Goal: Task Accomplishment & Management: Manage account settings

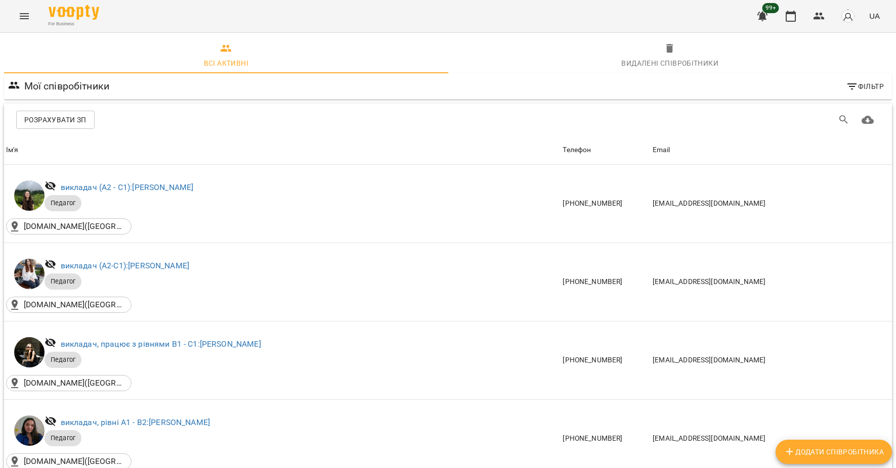
click at [37, 120] on span "Розрахувати ЗП" at bounding box center [55, 120] width 62 height 12
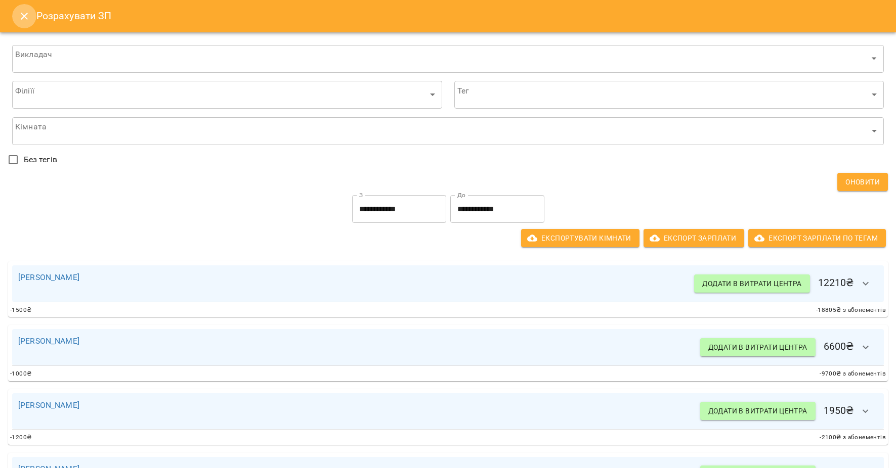
click at [24, 14] on icon "Close" at bounding box center [24, 16] width 12 height 12
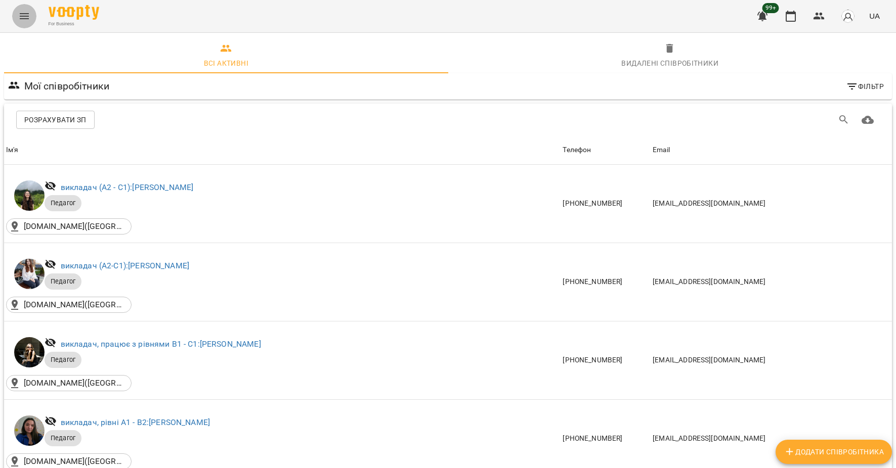
click at [30, 15] on icon "Menu" at bounding box center [24, 16] width 12 height 12
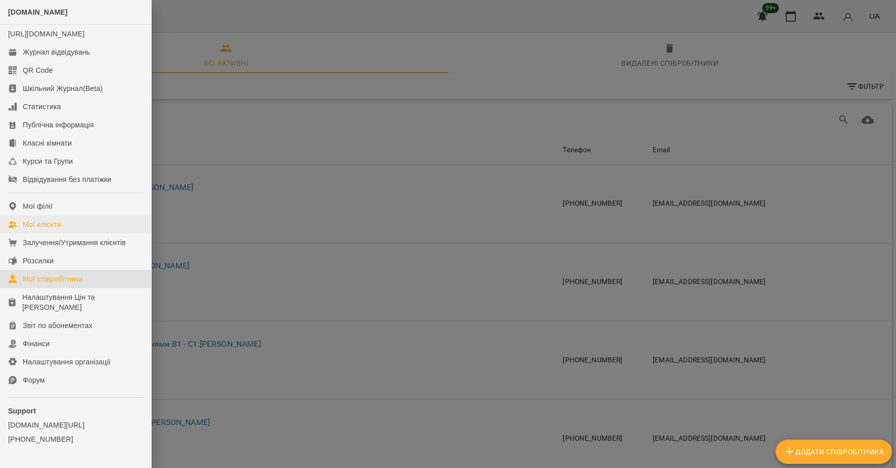
click at [42, 230] on div "Мої клієнти" at bounding box center [42, 225] width 38 height 10
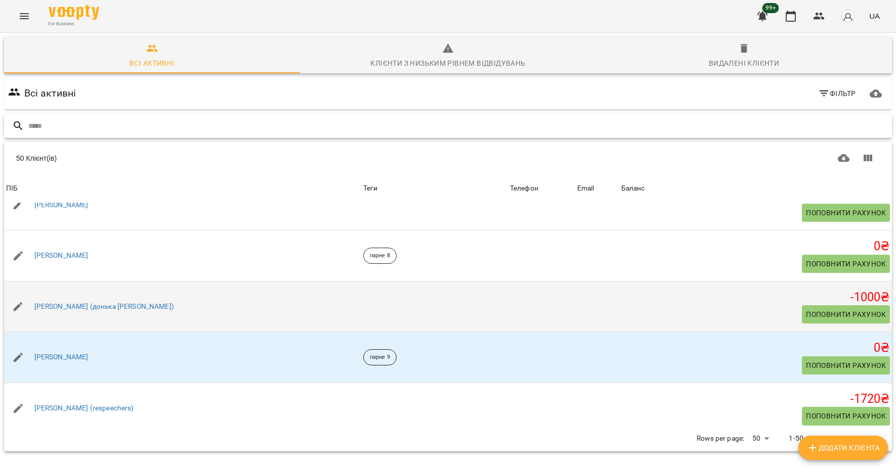
scroll to position [532, 0]
click at [92, 309] on link "[PERSON_NAME] (донька [PERSON_NAME])" at bounding box center [104, 306] width 140 height 10
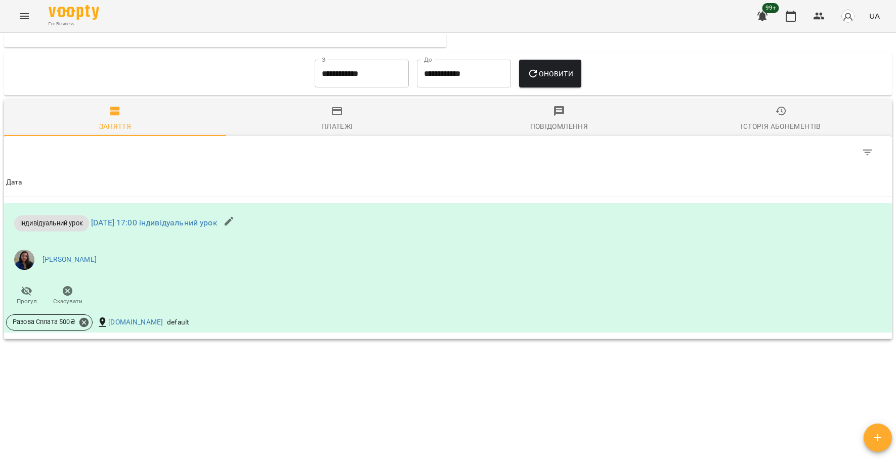
scroll to position [449, 0]
click at [351, 79] on input "**********" at bounding box center [362, 74] width 94 height 28
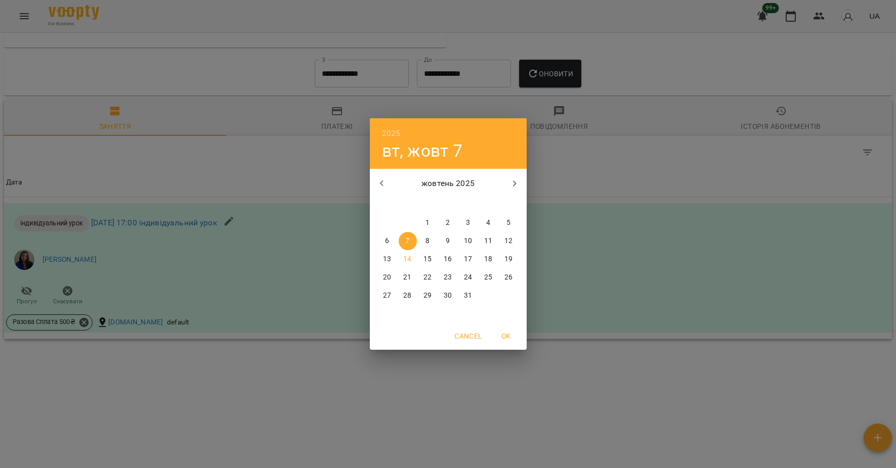
click at [381, 182] on icon "button" at bounding box center [382, 184] width 12 height 12
click at [404, 259] on p "16" at bounding box center [407, 259] width 8 height 10
type input "**********"
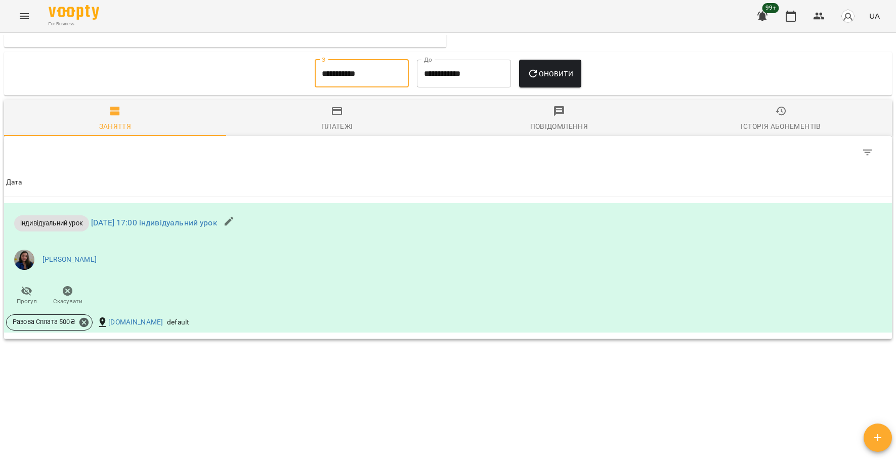
click at [554, 62] on button "Оновити" at bounding box center [550, 74] width 62 height 28
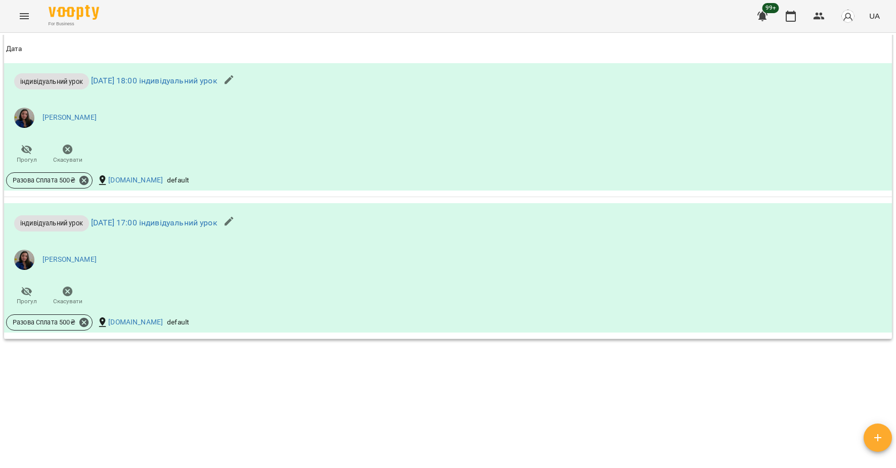
scroll to position [1045, 0]
click at [84, 180] on icon at bounding box center [83, 180] width 11 height 11
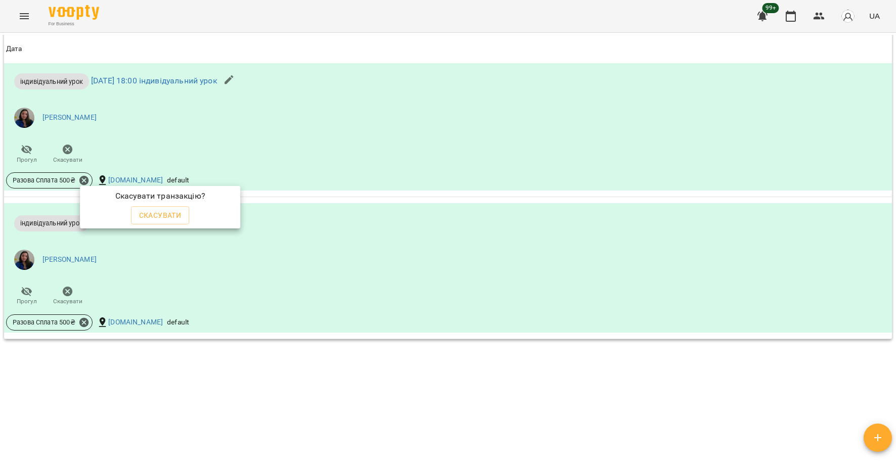
click at [160, 214] on span "Скасувати" at bounding box center [160, 215] width 42 height 12
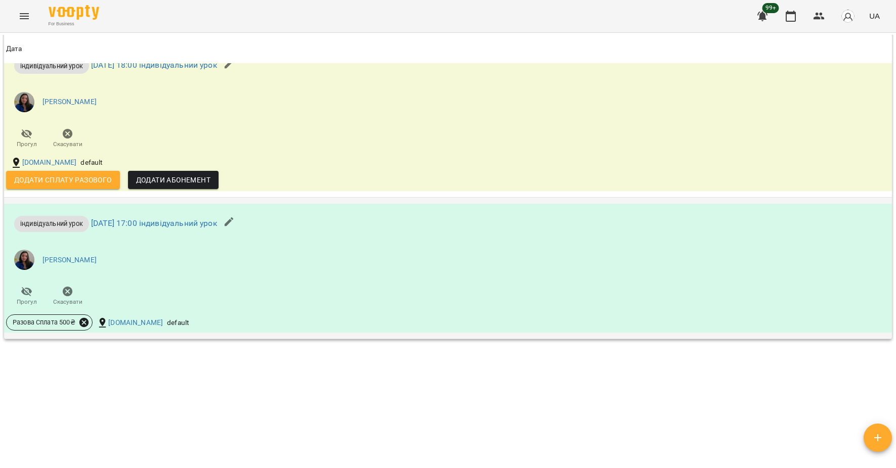
scroll to position [1061, 0]
click at [83, 319] on icon at bounding box center [83, 322] width 9 height 9
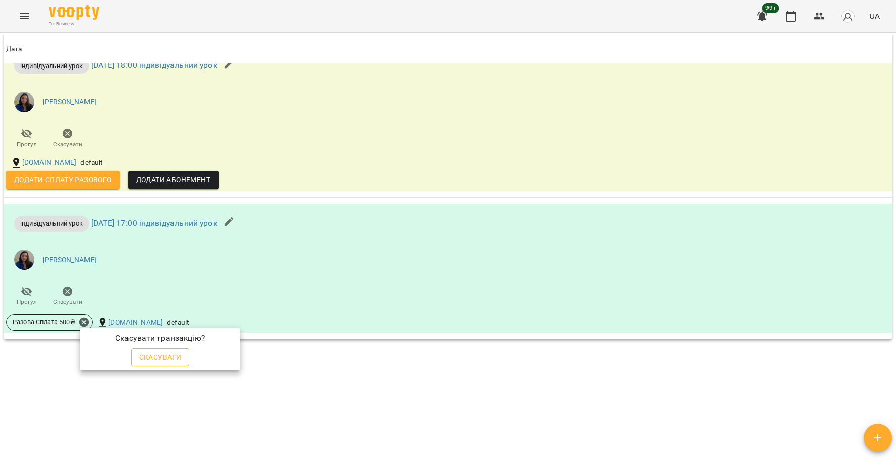
click at [168, 355] on span "Скасувати" at bounding box center [160, 358] width 42 height 12
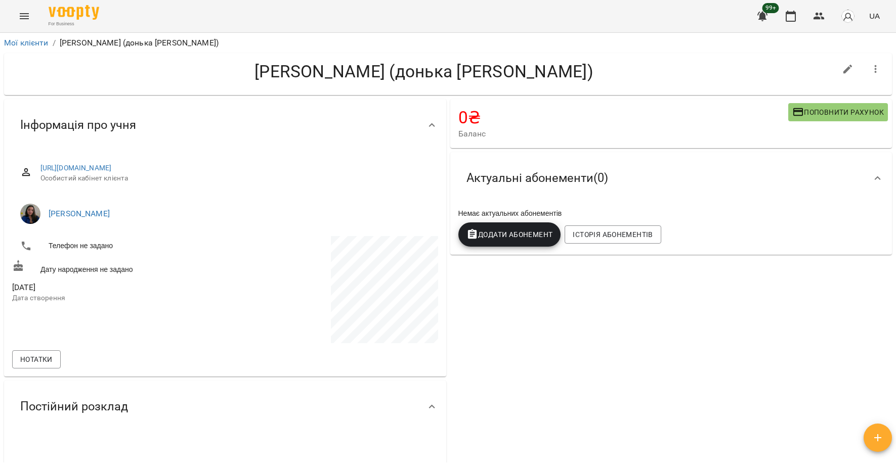
scroll to position [0, 0]
click at [513, 233] on span "Додати Абонемент" at bounding box center [509, 235] width 86 height 12
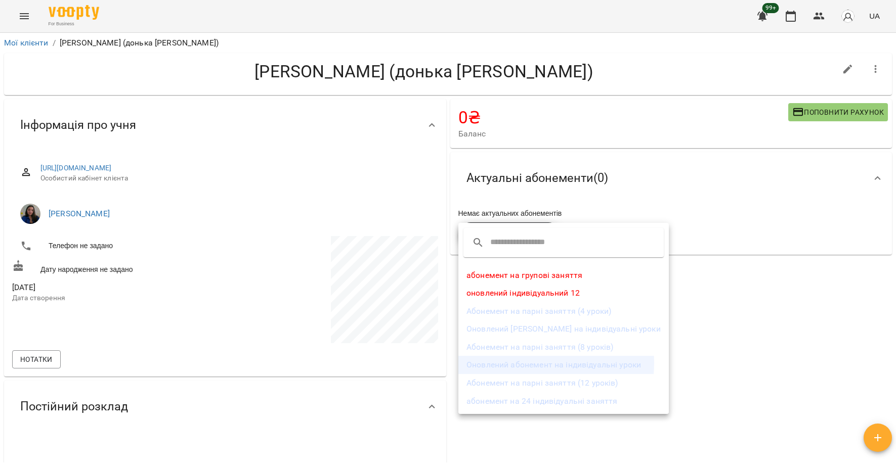
click at [548, 365] on li "Оновлений абонемент на індивідуальні уроки" at bounding box center [563, 365] width 210 height 18
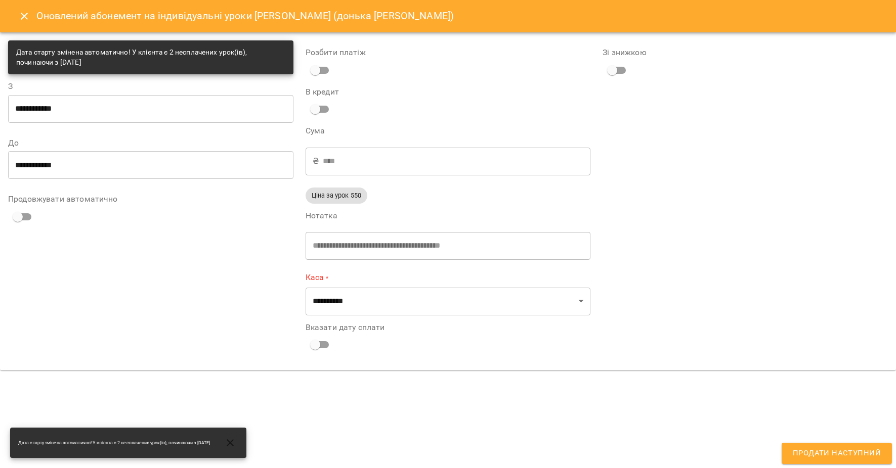
type input "**********"
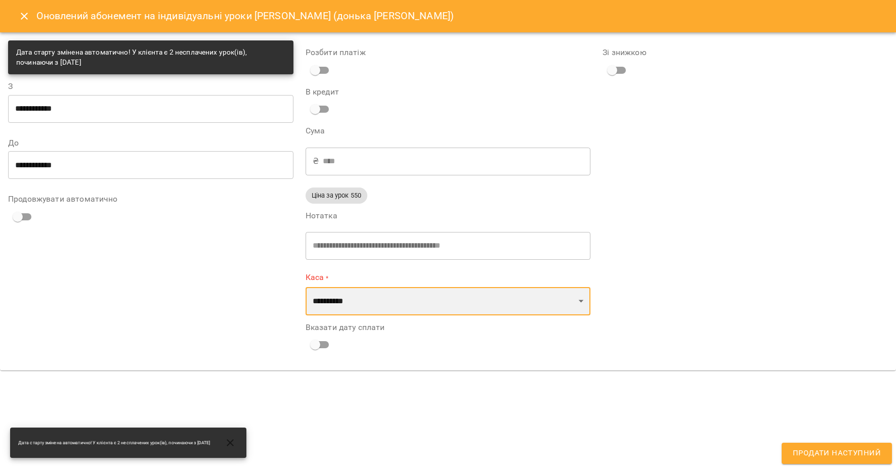
select select "****"
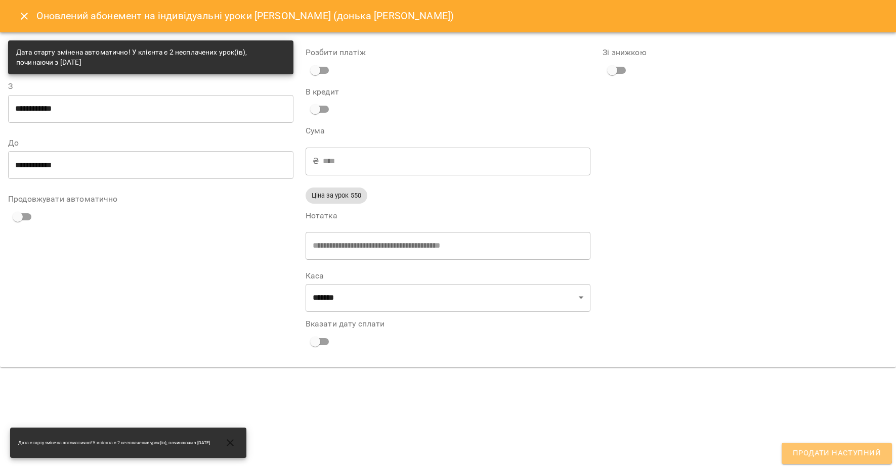
click at [800, 451] on span "Продати наступний" at bounding box center [837, 453] width 88 height 13
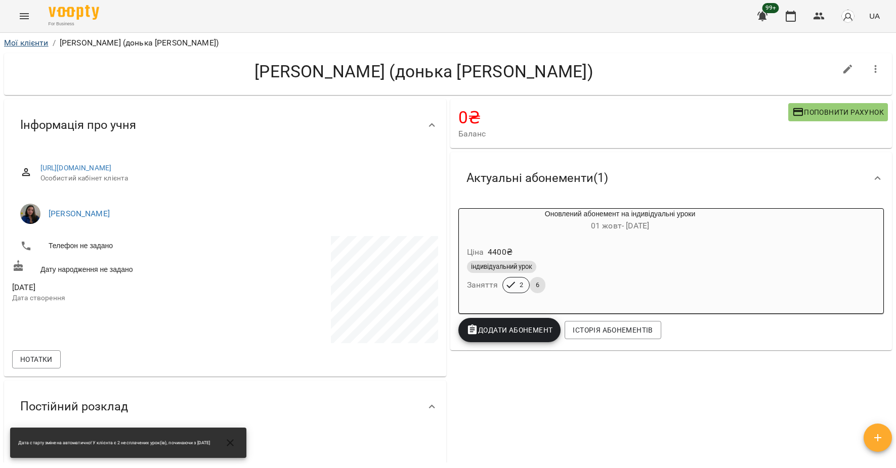
click at [37, 43] on link "Мої клієнти" at bounding box center [26, 43] width 45 height 10
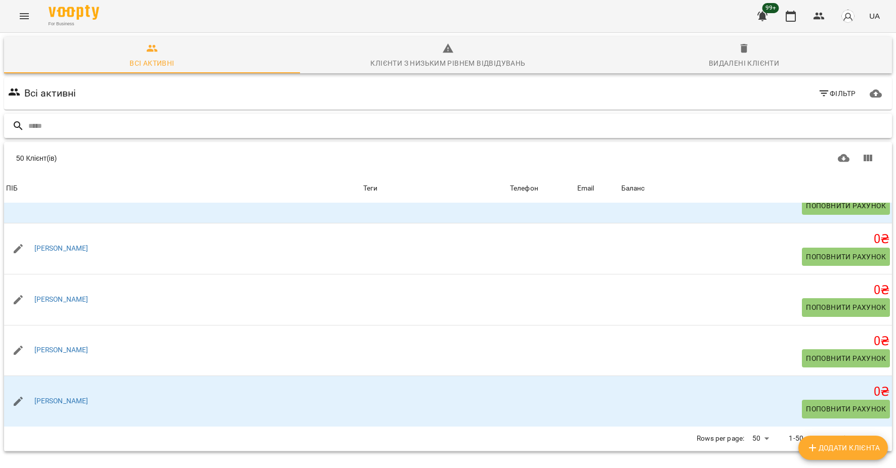
scroll to position [2330, 0]
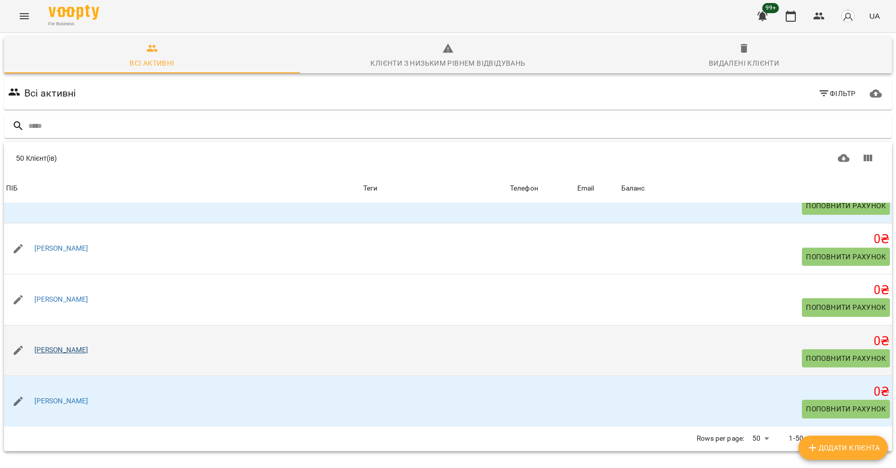
click at [60, 345] on link "[PERSON_NAME]" at bounding box center [61, 350] width 54 height 10
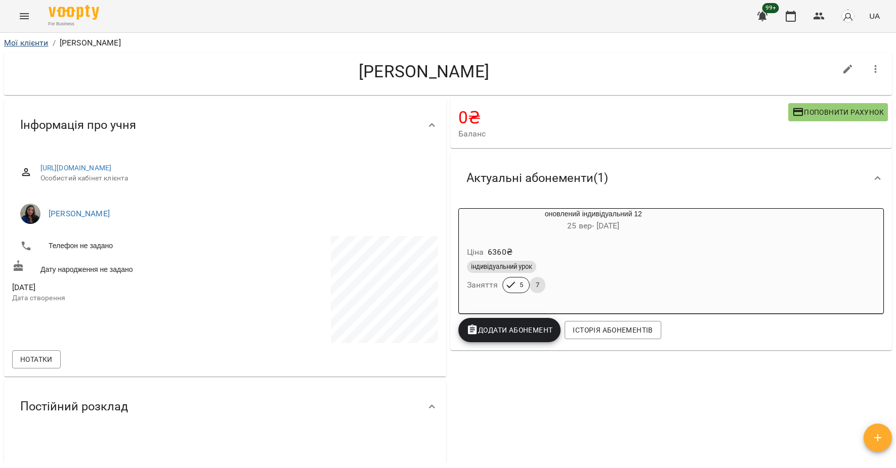
click at [13, 39] on link "Мої клієнти" at bounding box center [26, 43] width 45 height 10
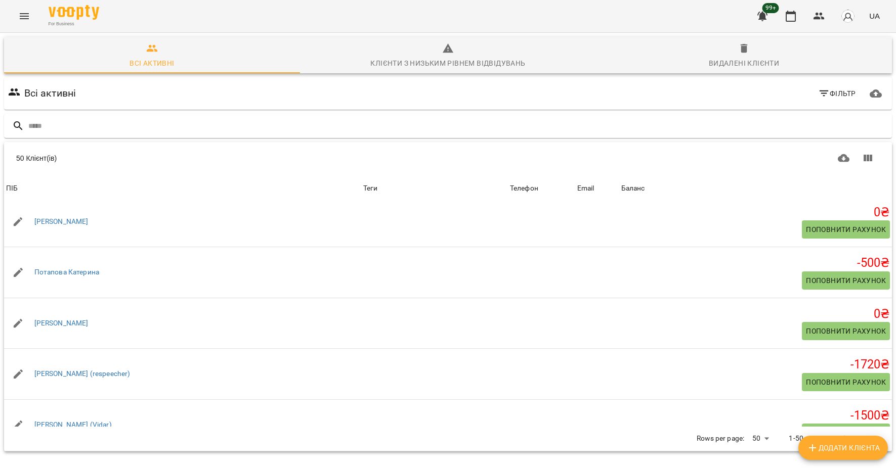
scroll to position [7, 0]
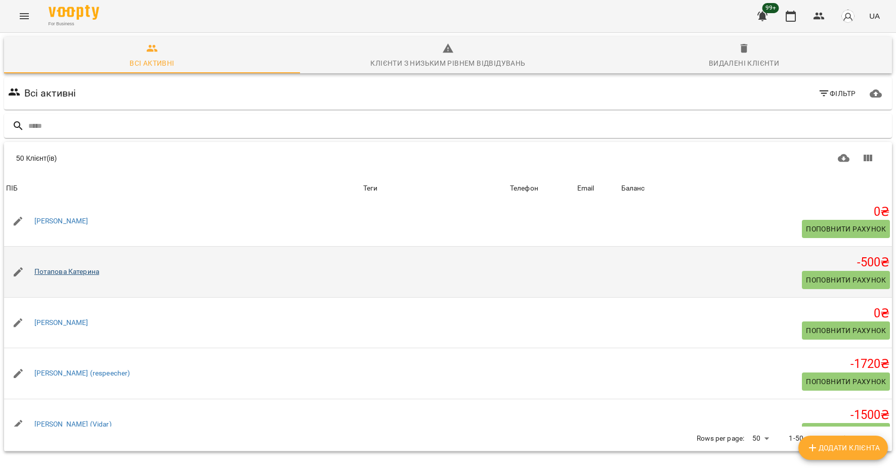
click at [50, 268] on link "Потапова Катерина" at bounding box center [66, 272] width 65 height 10
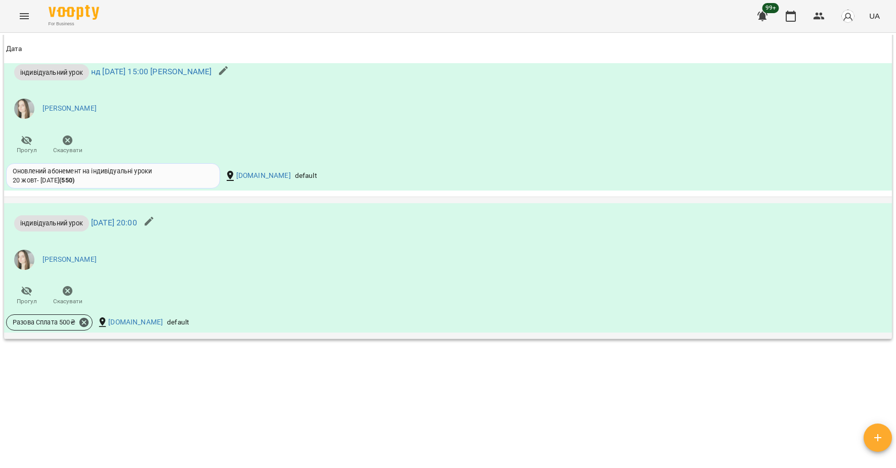
scroll to position [753, 0]
click at [83, 324] on icon at bounding box center [83, 322] width 11 height 11
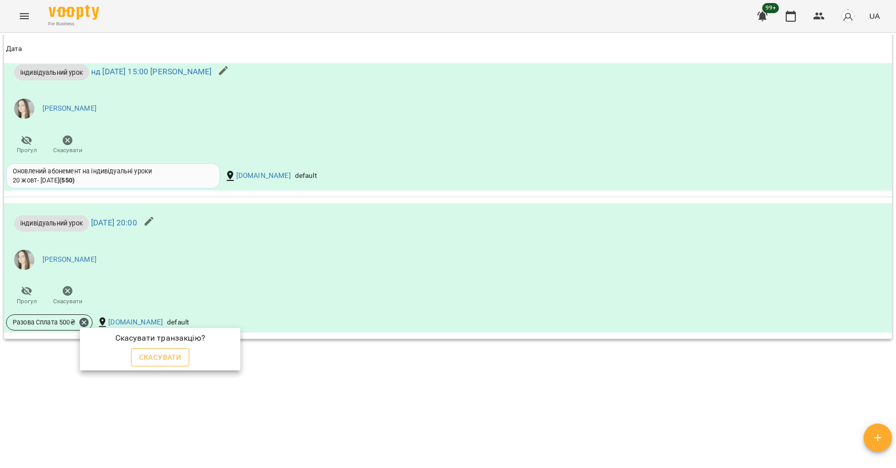
click at [160, 361] on span "Скасувати" at bounding box center [160, 358] width 42 height 12
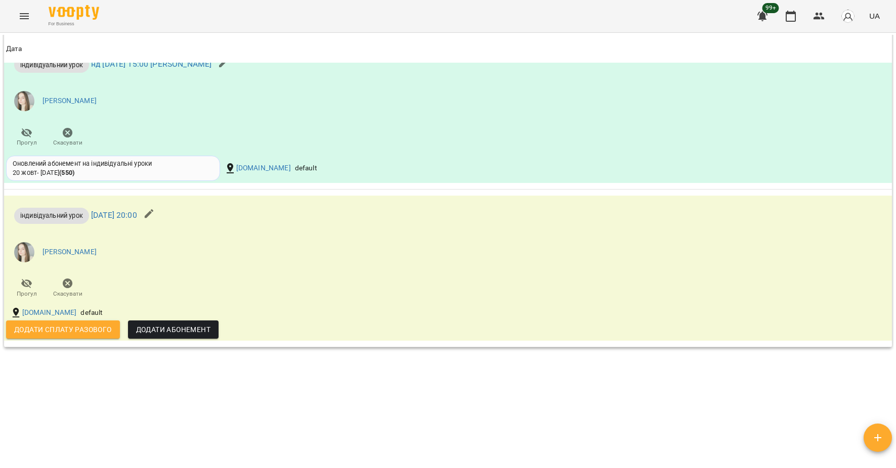
scroll to position [371, 0]
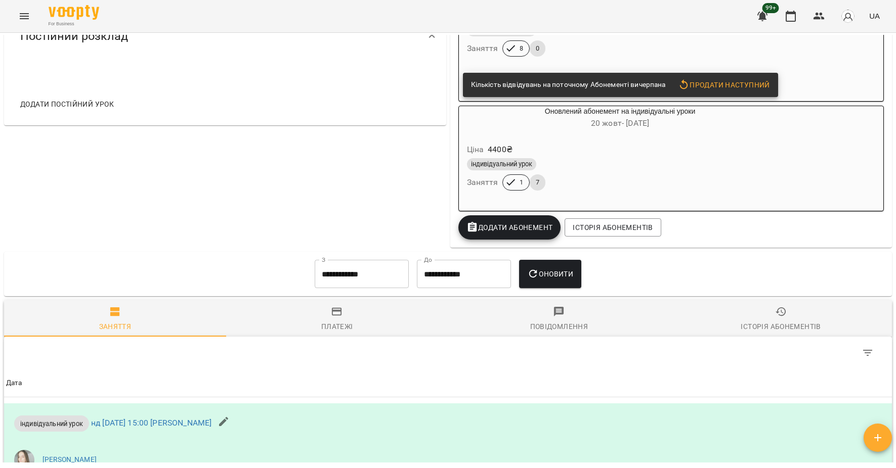
click at [685, 162] on div "індивідуальний урок" at bounding box center [620, 164] width 311 height 16
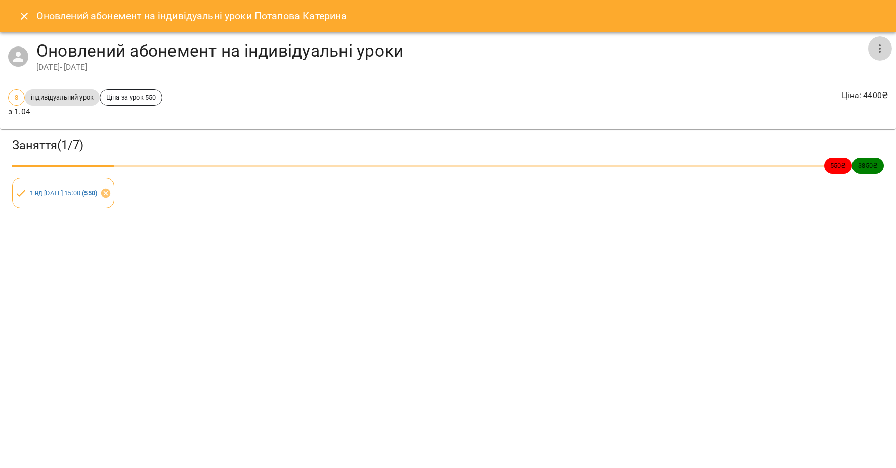
click at [886, 48] on button "button" at bounding box center [879, 48] width 24 height 24
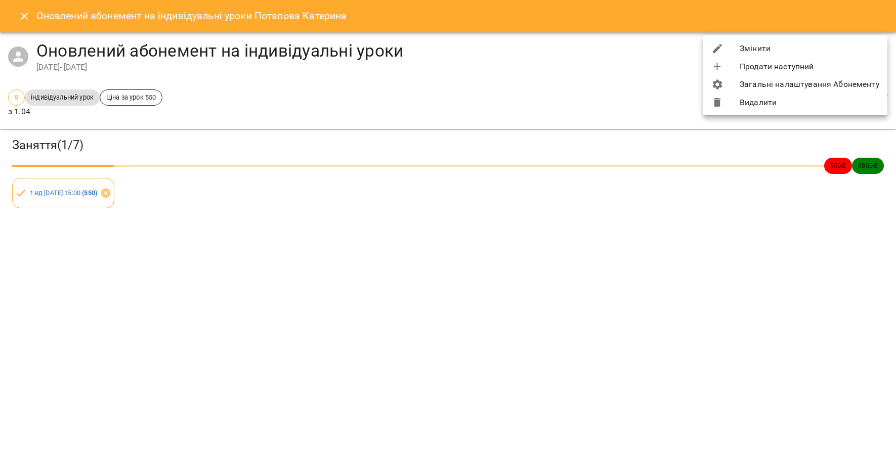
click at [805, 51] on li "Змінити" at bounding box center [795, 48] width 184 height 18
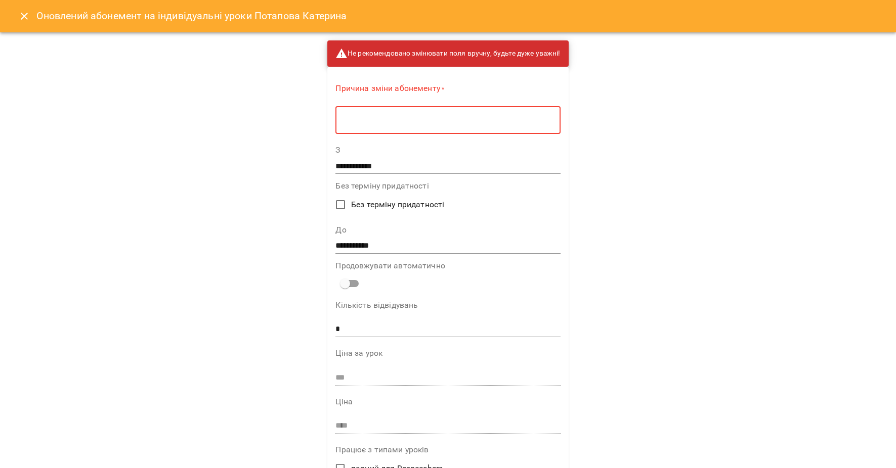
click at [394, 118] on textarea at bounding box center [447, 120] width 210 height 9
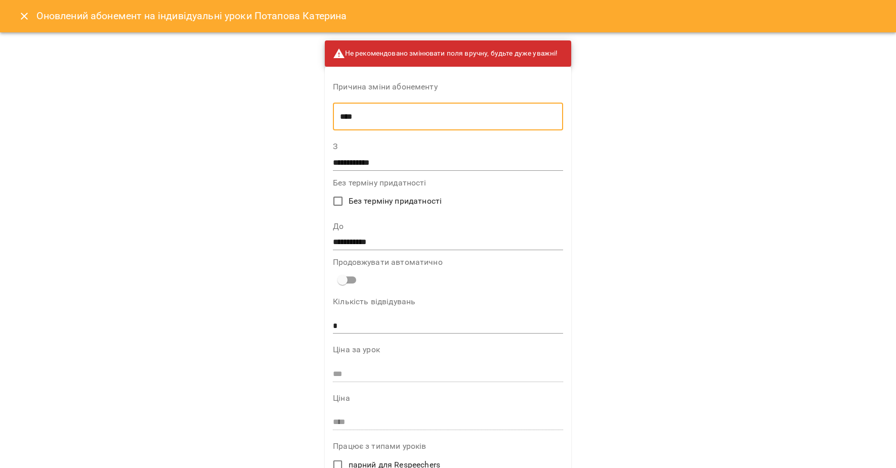
type textarea "****"
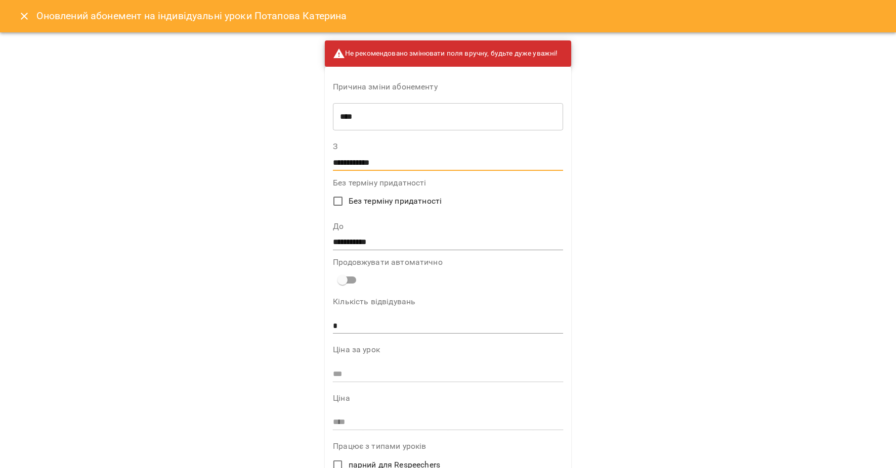
click at [377, 168] on input "**********" at bounding box center [448, 163] width 230 height 16
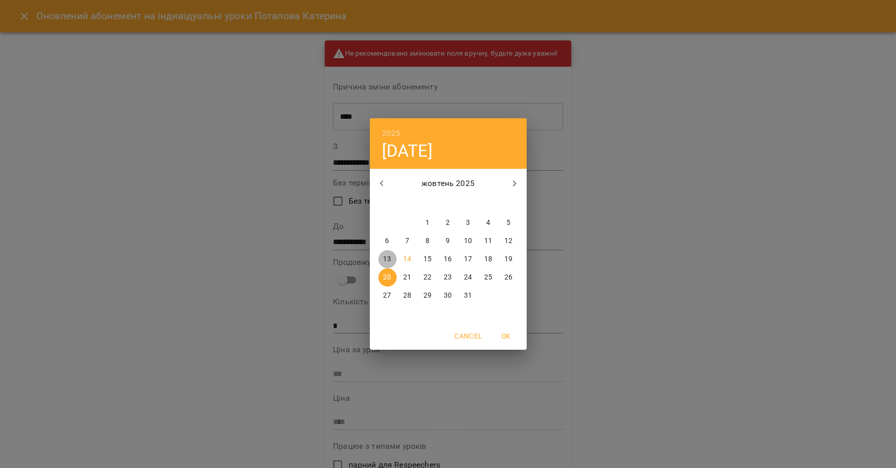
click at [391, 259] on p "13" at bounding box center [387, 259] width 8 height 10
type input "**********"
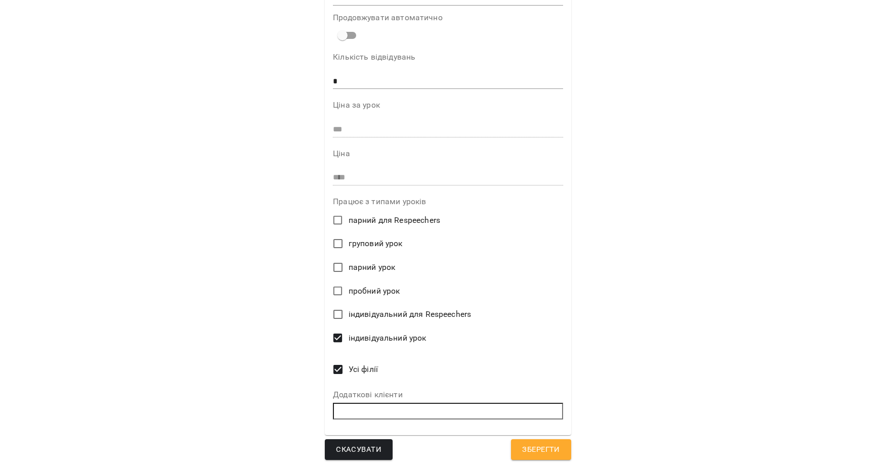
scroll to position [247, 0]
click at [564, 450] on button "Зберегти" at bounding box center [541, 450] width 60 height 21
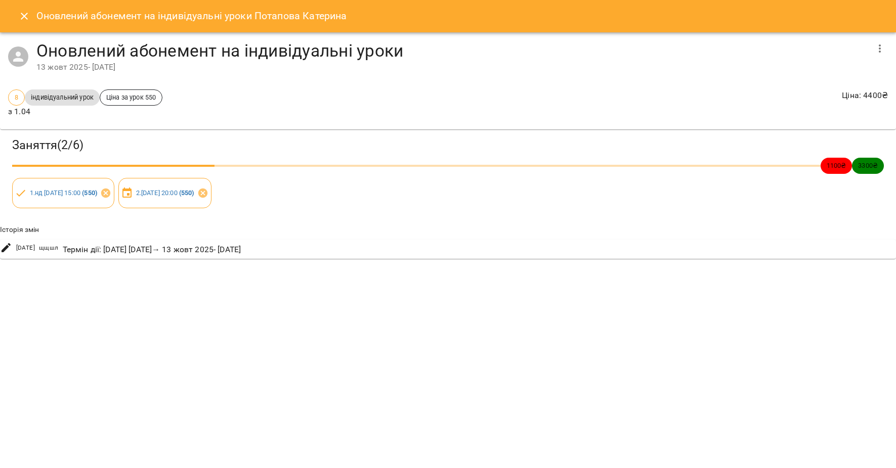
click at [25, 12] on icon "Close" at bounding box center [24, 16] width 12 height 12
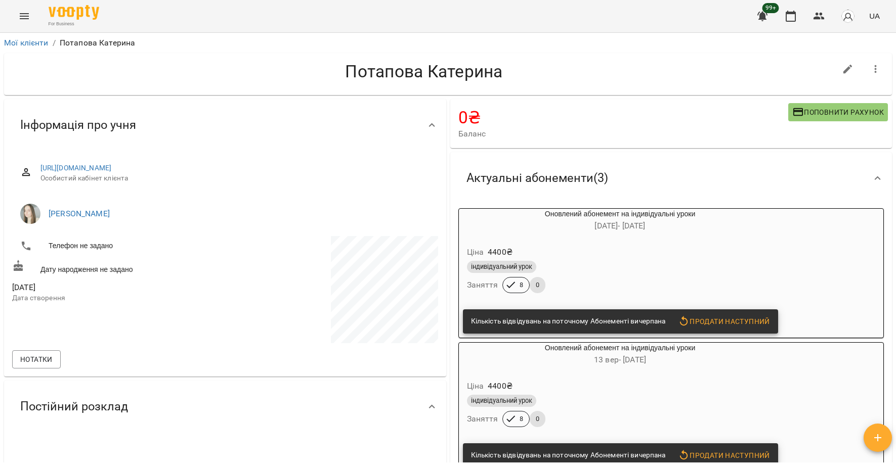
scroll to position [0, 0]
click at [38, 44] on link "Мої клієнти" at bounding box center [26, 43] width 45 height 10
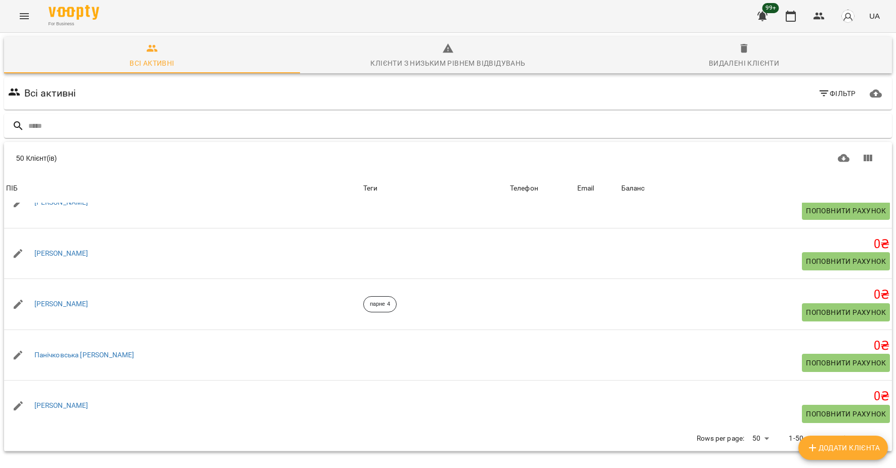
scroll to position [1843, 0]
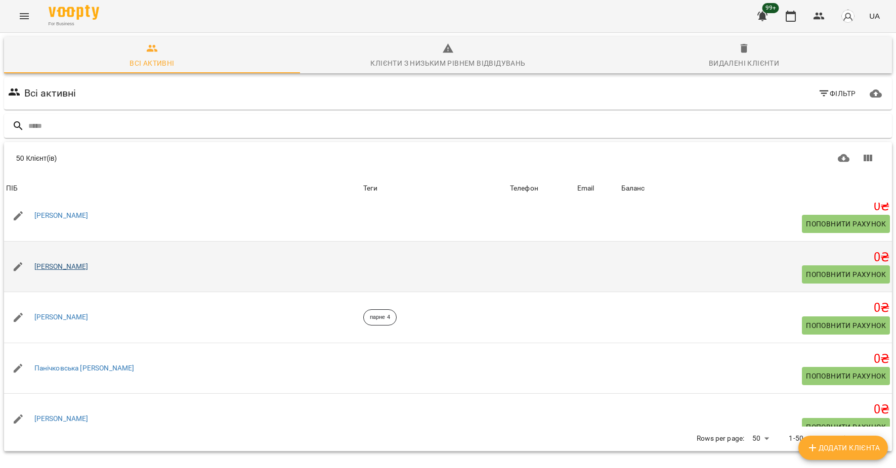
click at [76, 272] on link "[PERSON_NAME]" at bounding box center [61, 267] width 54 height 10
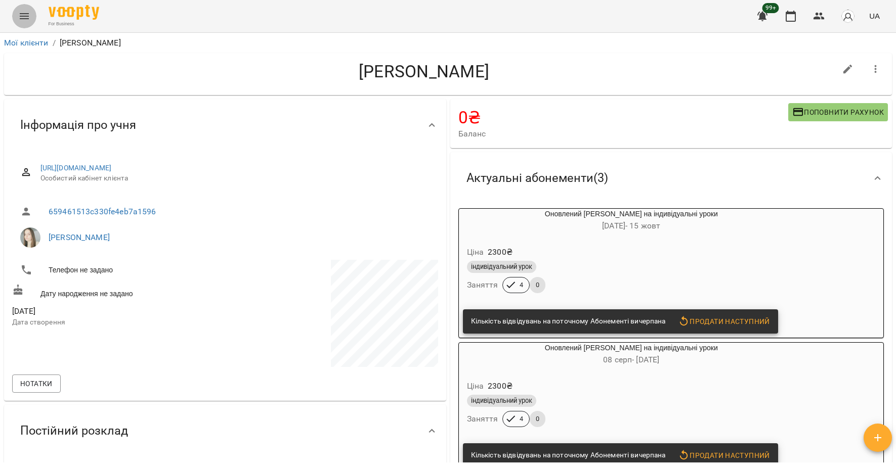
click at [27, 14] on icon "Menu" at bounding box center [24, 16] width 9 height 6
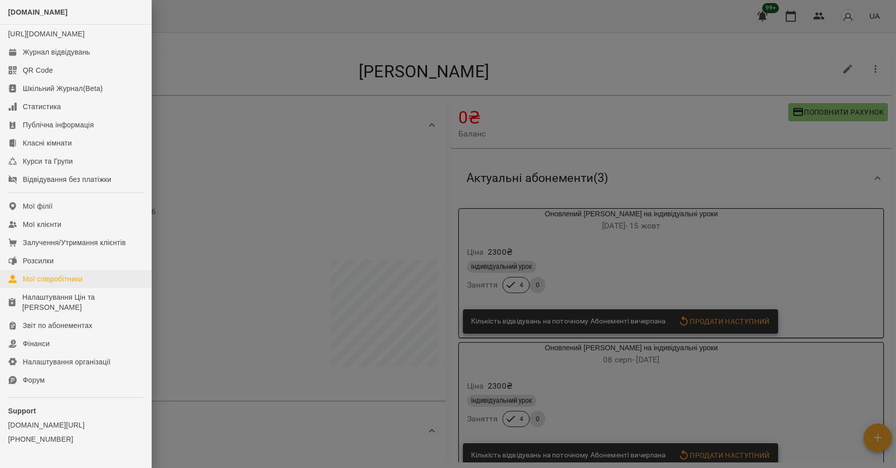
click at [66, 284] on div "Мої співробітники" at bounding box center [53, 279] width 60 height 10
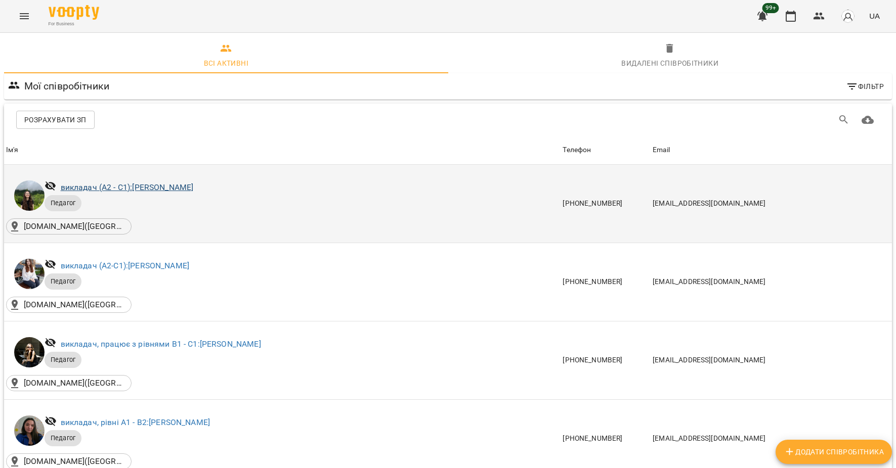
click at [144, 186] on link "викладач (А2 - С1): [PERSON_NAME]" at bounding box center [127, 188] width 133 height 10
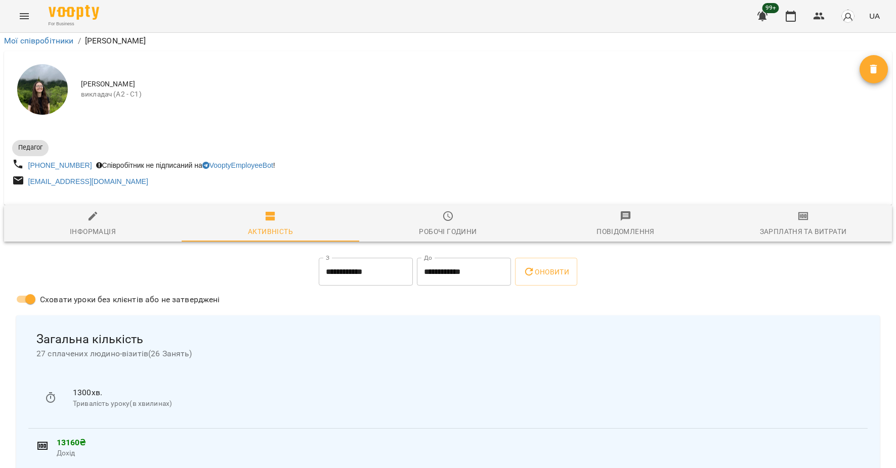
scroll to position [67, 0]
click at [27, 12] on icon "Menu" at bounding box center [24, 16] width 12 height 12
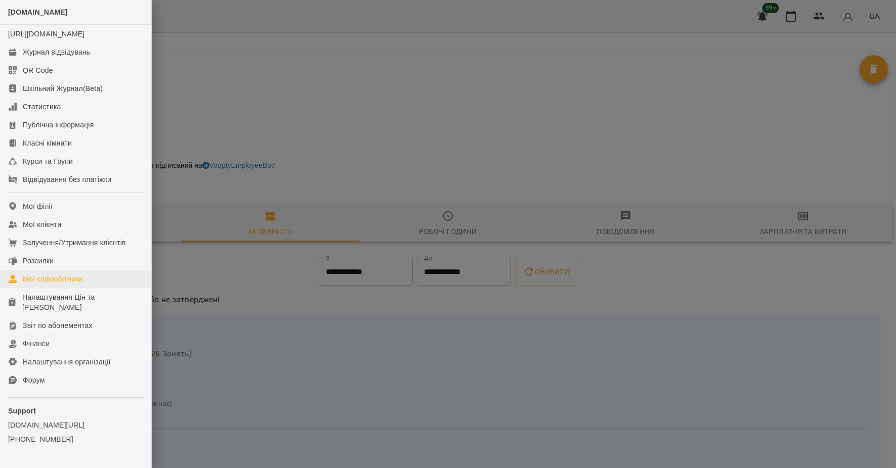
click at [76, 284] on div "Мої співробітники" at bounding box center [53, 279] width 60 height 10
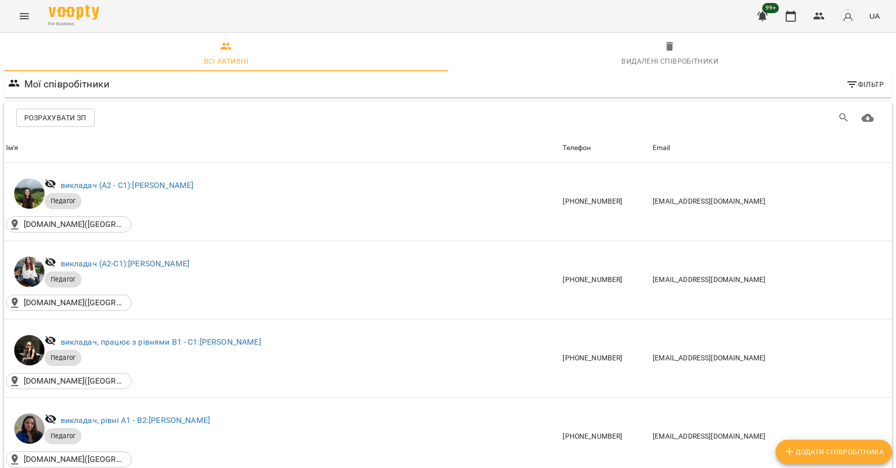
scroll to position [151, 0]
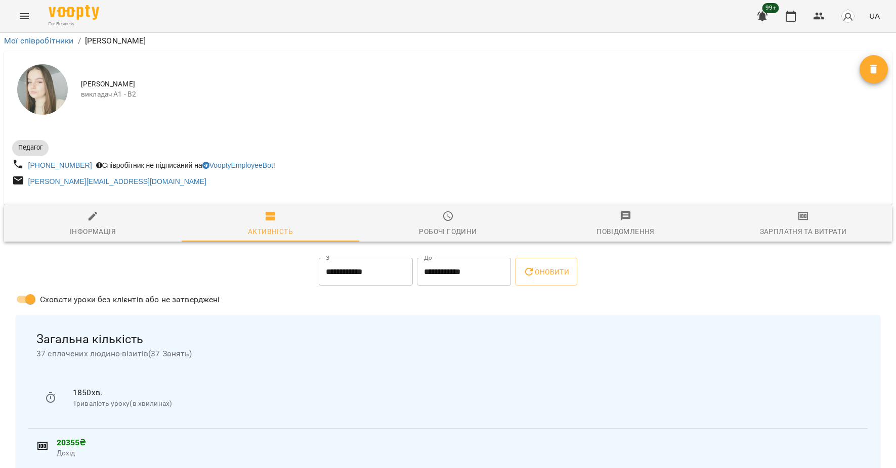
scroll to position [1172, 0]
click at [24, 17] on icon "Menu" at bounding box center [24, 16] width 12 height 12
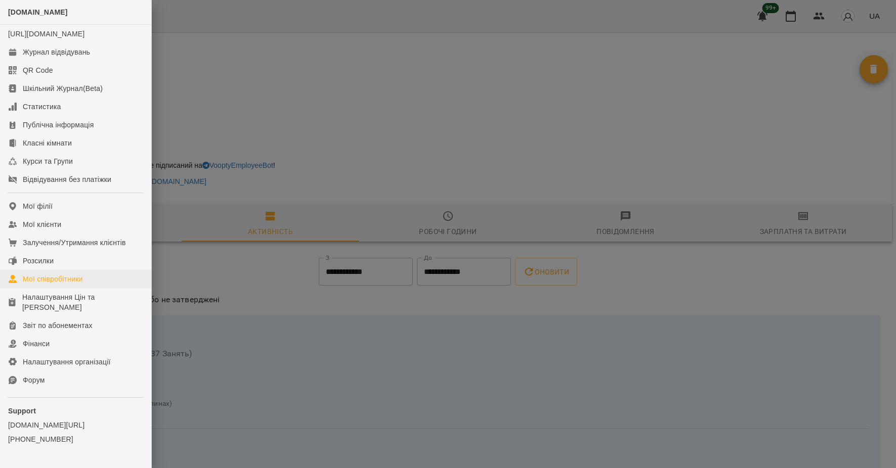
click at [63, 284] on div "Мої співробітники" at bounding box center [53, 279] width 60 height 10
